Goal: Transaction & Acquisition: Book appointment/travel/reservation

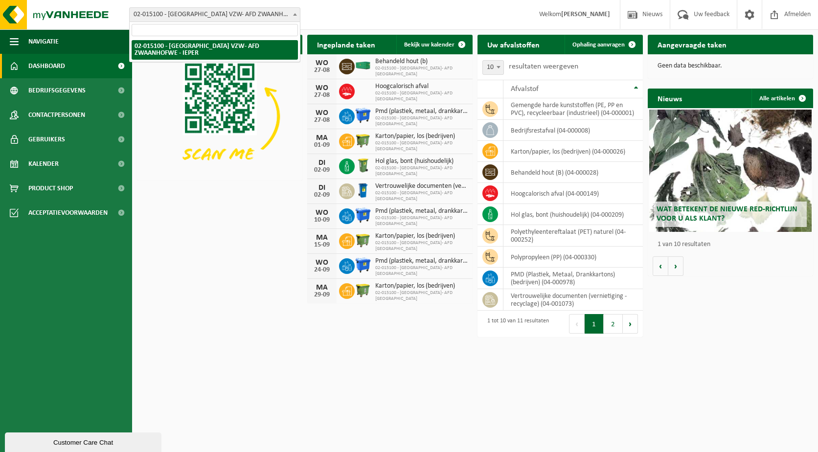
click at [179, 13] on span "02-015100 - [GEOGRAPHIC_DATA] VZW- AFD ZWAANHOFWE - IEPER" at bounding box center [215, 15] width 170 height 14
click at [196, 9] on span "02-015100 - [GEOGRAPHIC_DATA] VZW- AFD ZWAANHOFWE - IEPER" at bounding box center [215, 15] width 170 height 14
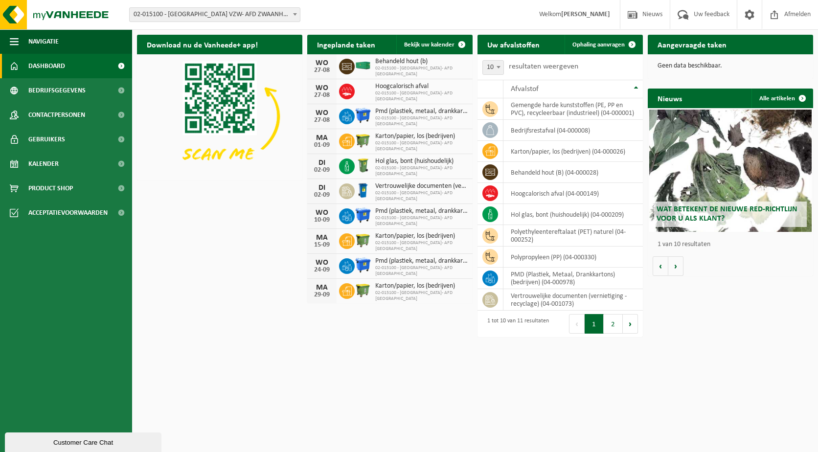
click at [192, 17] on span "02-015100 - [GEOGRAPHIC_DATA] VZW- AFD ZWAANHOFWE - IEPER" at bounding box center [215, 15] width 170 height 14
click at [616, 334] on button "2" at bounding box center [613, 324] width 19 height 20
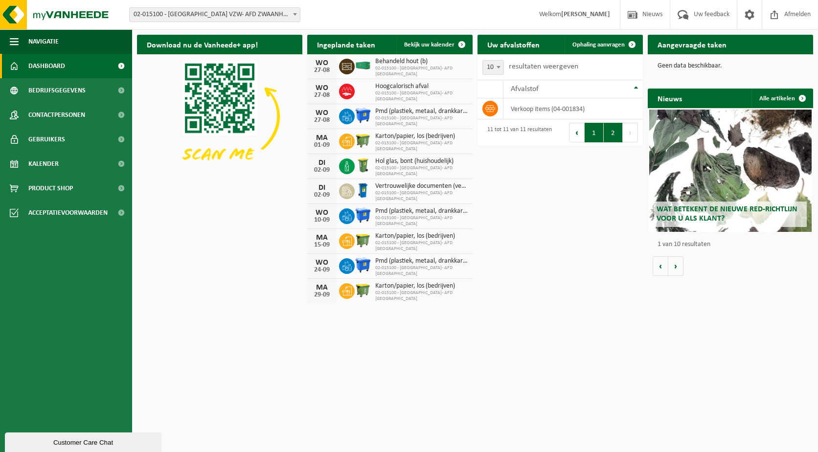
click at [599, 128] on button "1" at bounding box center [594, 133] width 19 height 20
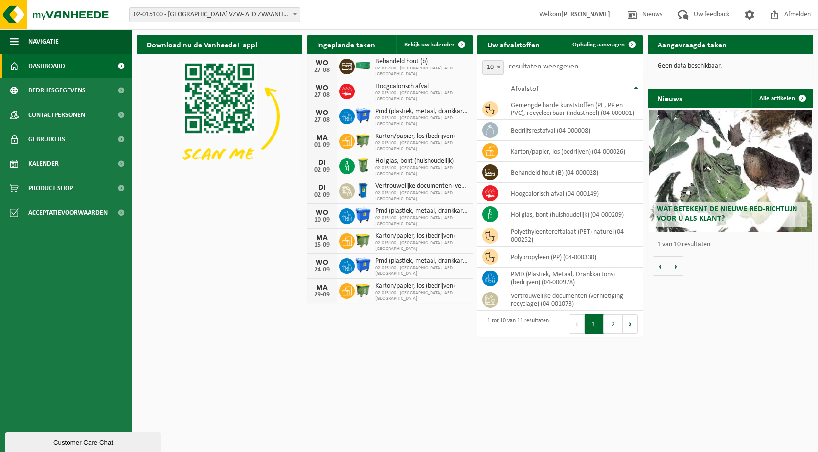
drag, startPoint x: 623, startPoint y: 195, endPoint x: 519, endPoint y: 404, distance: 233.3
click at [519, 404] on html "Vestiging: 02-015100 - WESTLANDIA VZW- AFD ZWAANHOFWE - IEPER 02-015100 - WESTL…" at bounding box center [409, 226] width 818 height 452
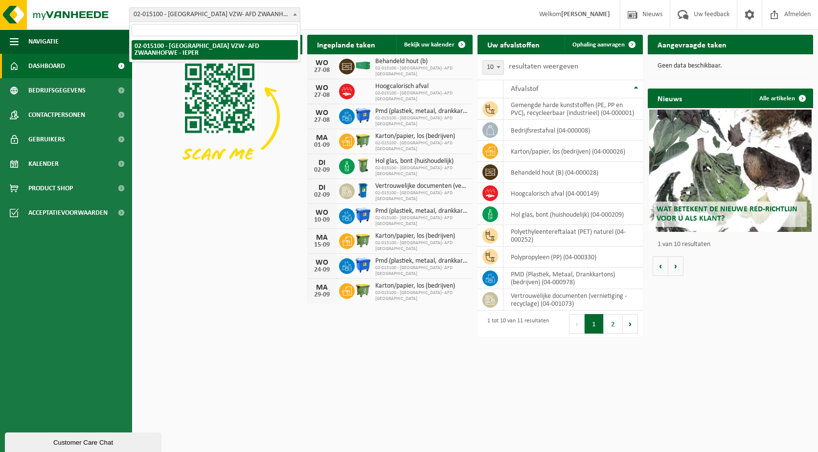
click at [191, 18] on span "02-015100 - [GEOGRAPHIC_DATA] VZW- AFD ZWAANHOFWE - IEPER" at bounding box center [215, 15] width 170 height 14
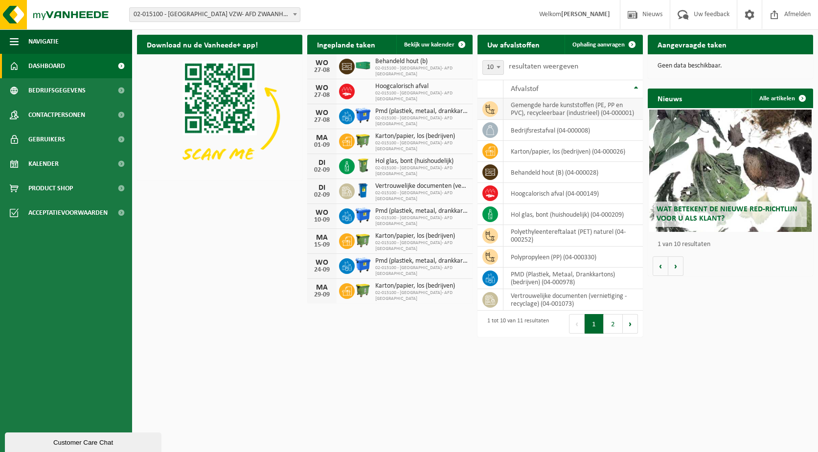
click at [562, 111] on td "gemengde harde kunststoffen (PE, PP en PVC), recycleerbaar (industrieel) (04-00…" at bounding box center [573, 109] width 139 height 22
click at [563, 111] on td "gemengde harde kunststoffen (PE, PP en PVC), recycleerbaar (industrieel) (04-00…" at bounding box center [573, 109] width 139 height 22
drag, startPoint x: 563, startPoint y: 111, endPoint x: 544, endPoint y: 108, distance: 19.9
click at [544, 108] on td "gemengde harde kunststoffen (PE, PP en PVC), recycleerbaar (industrieel) (04-00…" at bounding box center [573, 109] width 139 height 22
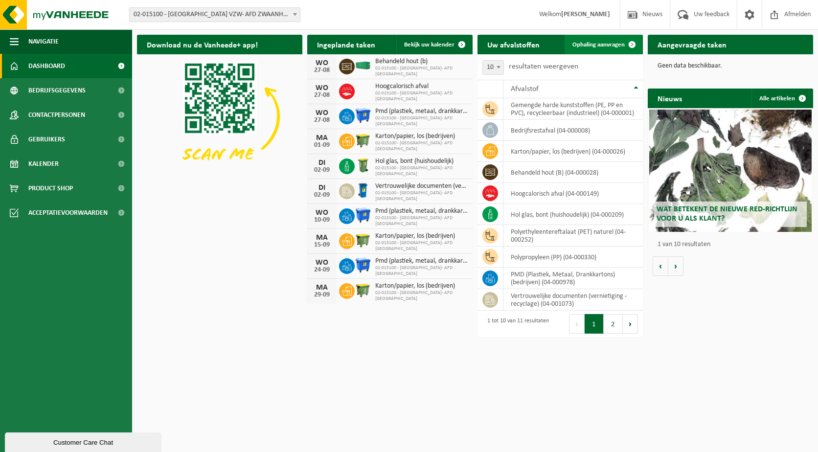
click at [592, 44] on span "Ophaling aanvragen" at bounding box center [599, 45] width 52 height 6
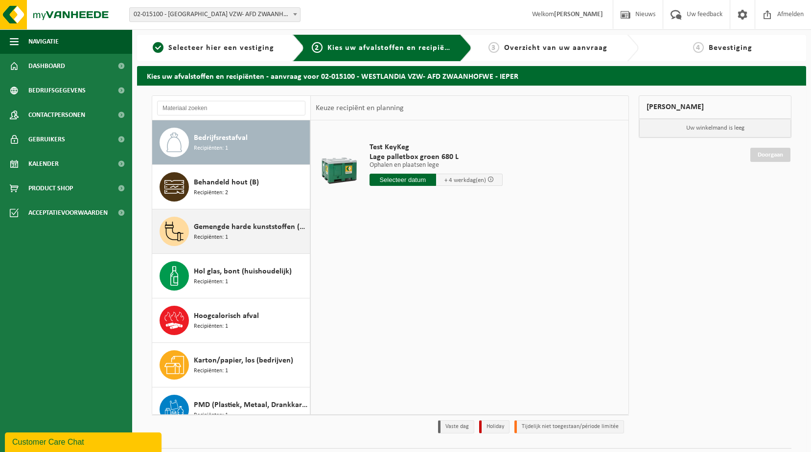
click at [243, 236] on div "Gemengde harde kunststoffen (PE, PP en PVC), recycleerbaar (industrieel) Recipi…" at bounding box center [251, 231] width 114 height 29
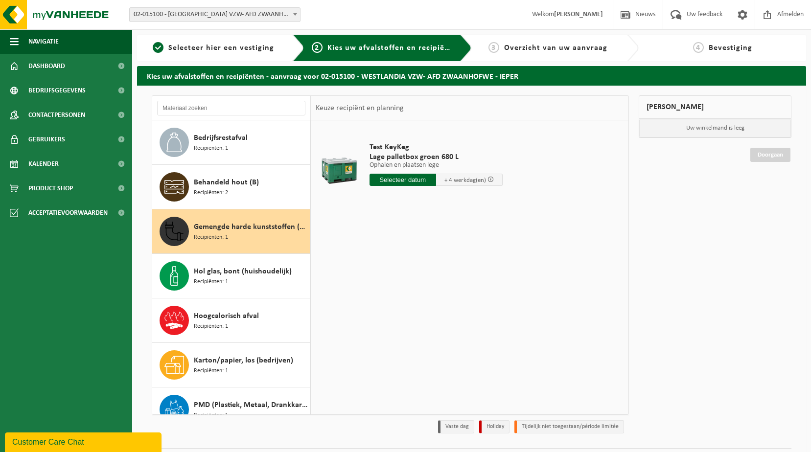
scroll to position [89, 0]
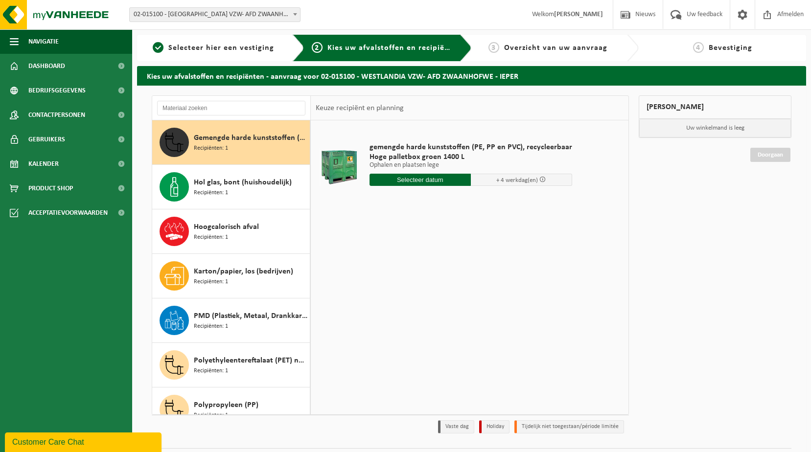
click at [413, 181] on input "text" at bounding box center [420, 180] width 101 height 12
click at [483, 199] on icon at bounding box center [481, 202] width 16 height 16
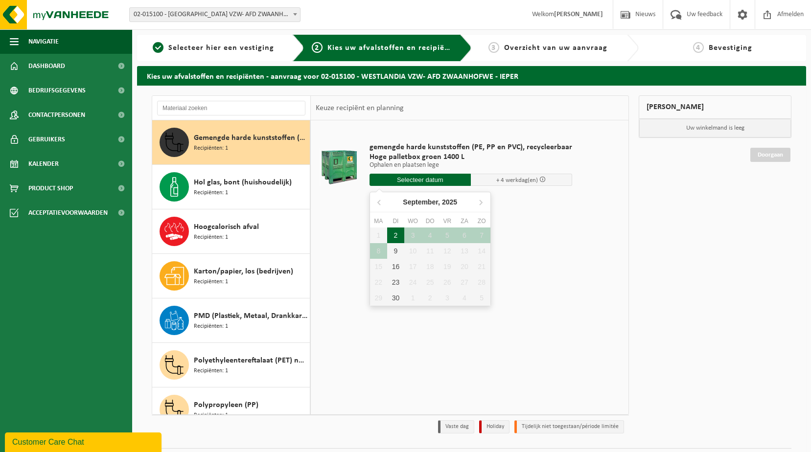
click at [394, 234] on div "2" at bounding box center [395, 236] width 17 height 16
type input "Van 2025-09-02"
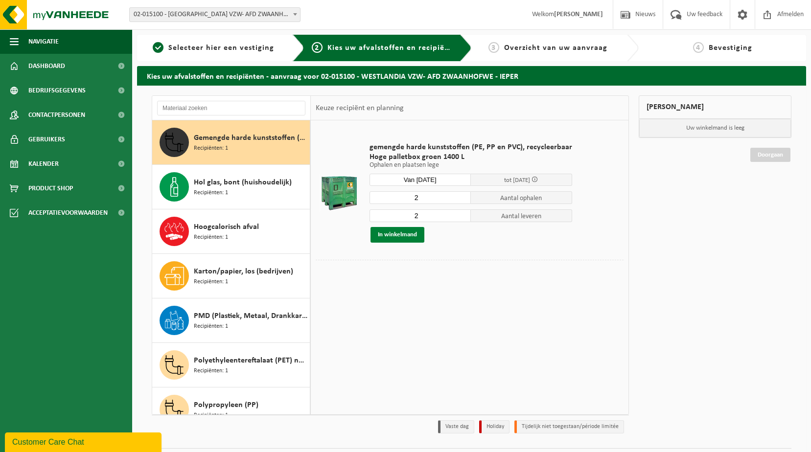
click at [400, 238] on button "In winkelmand" at bounding box center [398, 235] width 54 height 16
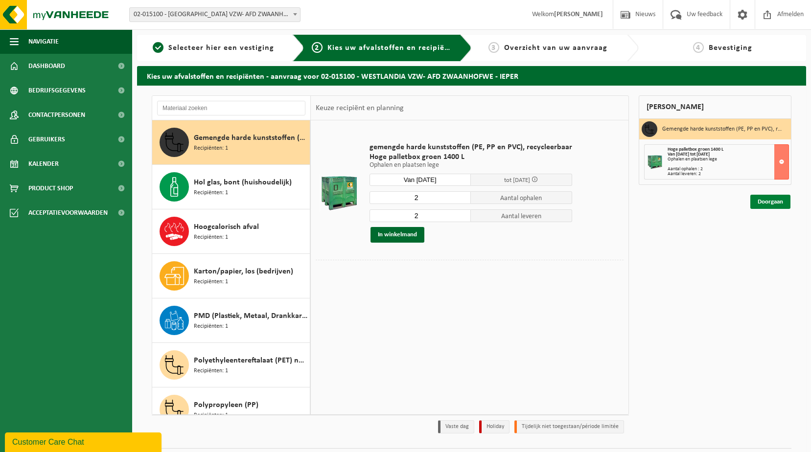
click at [767, 201] on link "Doorgaan" at bounding box center [770, 202] width 40 height 14
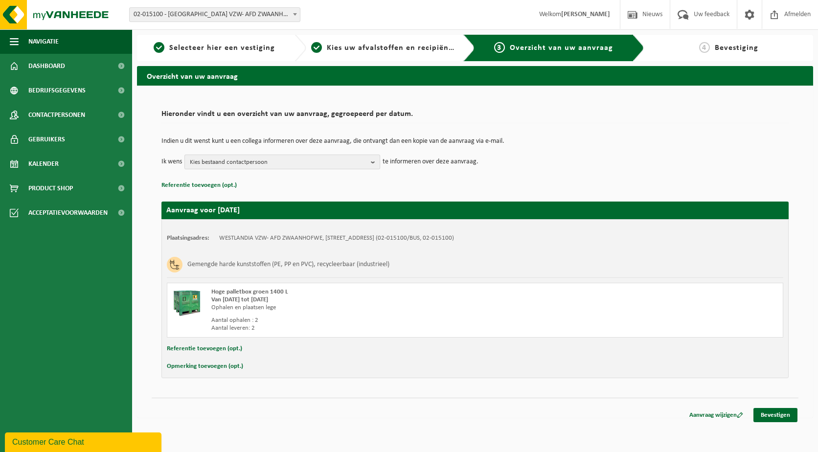
click at [275, 163] on span "Kies bestaand contactpersoon" at bounding box center [278, 162] width 177 height 15
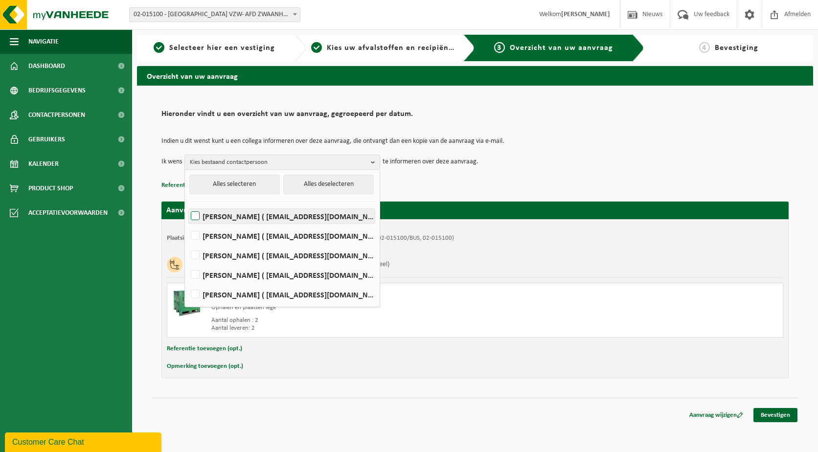
click at [216, 216] on label "JO AMEYS ( jo.ameys@westlandia.be )" at bounding box center [282, 216] width 186 height 15
click at [187, 204] on input "JO AMEYS ( jo.ameys@westlandia.be )" at bounding box center [187, 204] width 0 height 0
checkbox input "true"
click at [213, 295] on label "Stijn Rassalle ( stijn.rassalle@westlandia.be )" at bounding box center [282, 294] width 186 height 15
click at [187, 282] on input "Stijn Rassalle ( stijn.rassalle@westlandia.be )" at bounding box center [187, 282] width 0 height 0
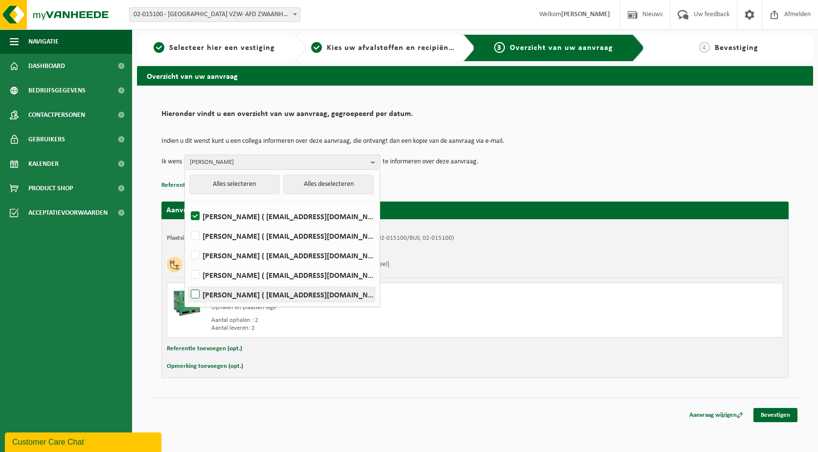
checkbox input "true"
click at [538, 306] on div "Hoge palletbox groen 1400 L Van 2025-09-02 tot 2025-09-06 Ophalen en plaatsen l…" at bounding box center [475, 310] width 617 height 55
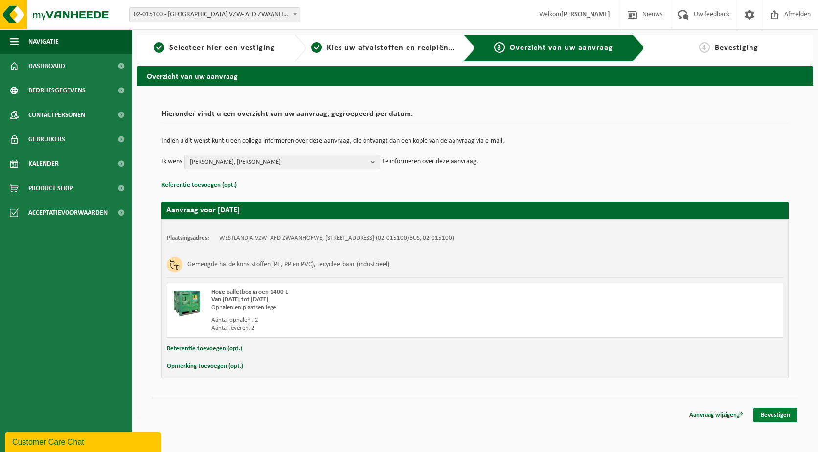
click at [782, 415] on link "Bevestigen" at bounding box center [776, 415] width 44 height 14
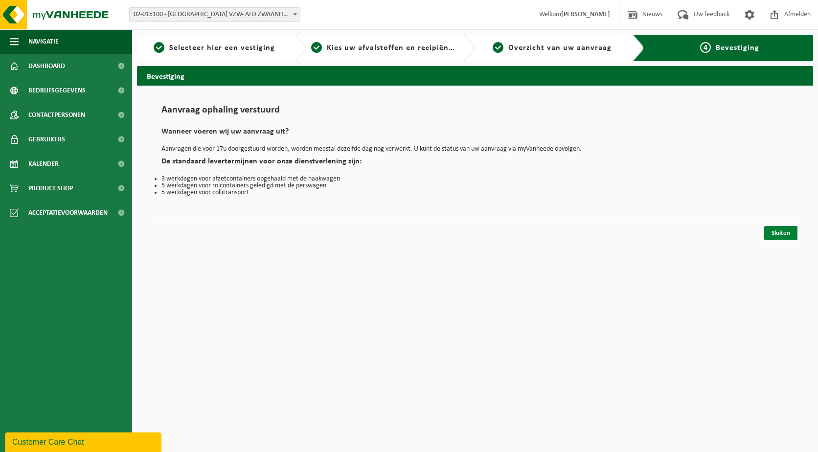
click at [780, 235] on link "Sluiten" at bounding box center [781, 233] width 33 height 14
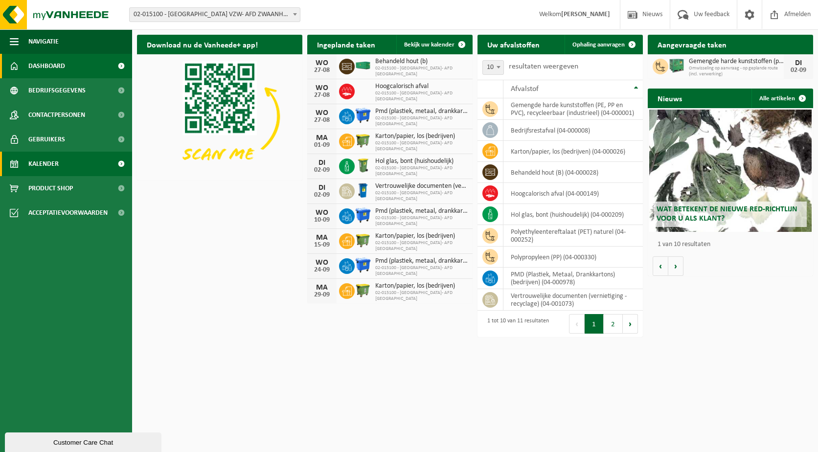
click at [56, 155] on span "Kalender" at bounding box center [43, 164] width 30 height 24
